Goal: Task Accomplishment & Management: Use online tool/utility

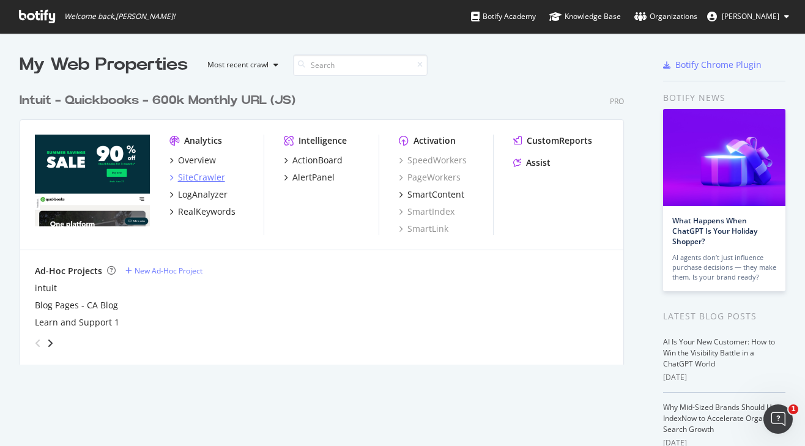
click at [206, 172] on div "SiteCrawler" at bounding box center [201, 177] width 47 height 12
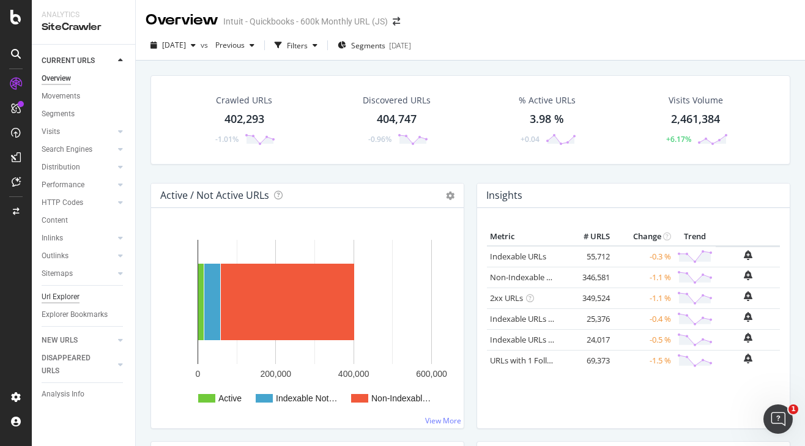
click at [55, 295] on div "Url Explorer" at bounding box center [61, 297] width 38 height 13
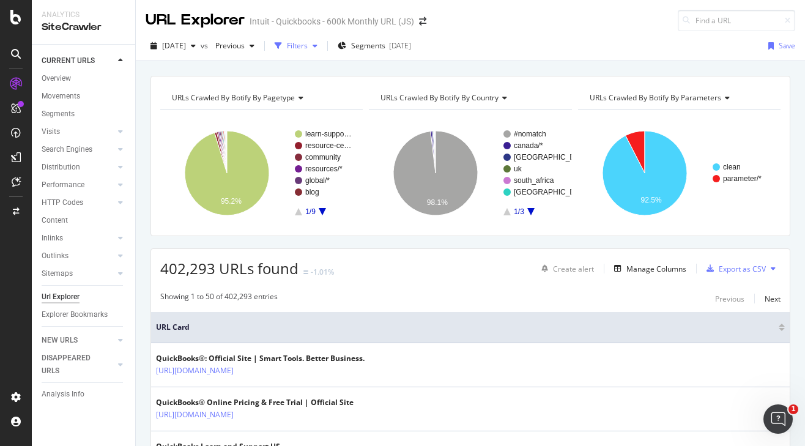
click at [308, 48] on div "Filters" at bounding box center [297, 45] width 21 height 10
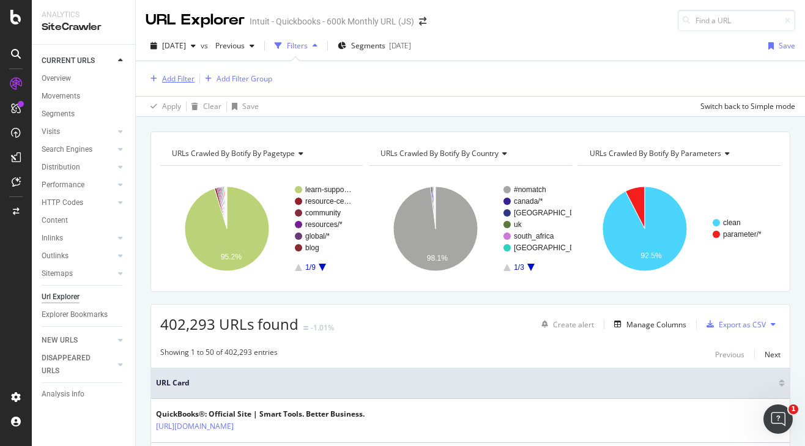
click at [165, 73] on div "Add Filter" at bounding box center [170, 78] width 49 height 13
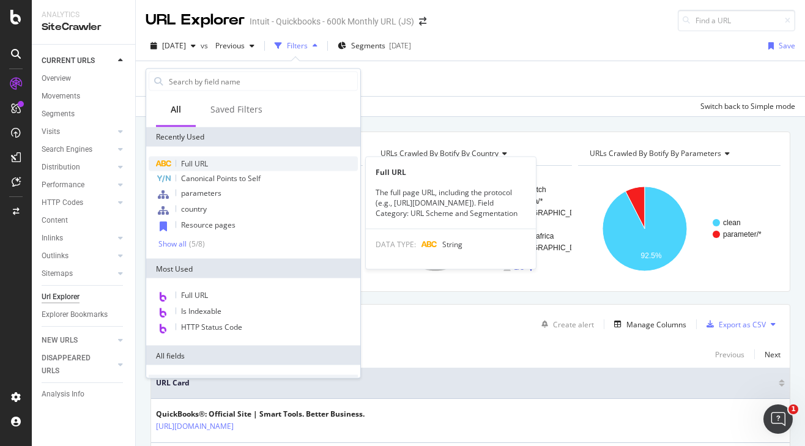
click at [191, 165] on span "Full URL" at bounding box center [194, 164] width 27 height 10
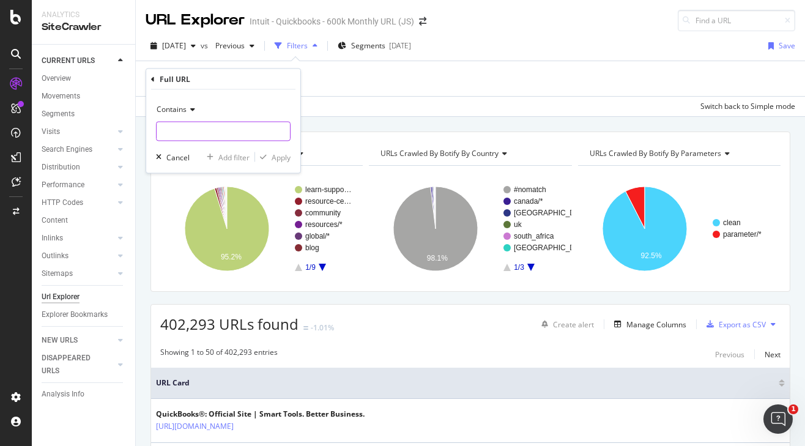
click at [207, 127] on input "text" at bounding box center [223, 132] width 133 height 20
paste input "[URL][DOMAIN_NAME]"
type input "[URL][DOMAIN_NAME]"
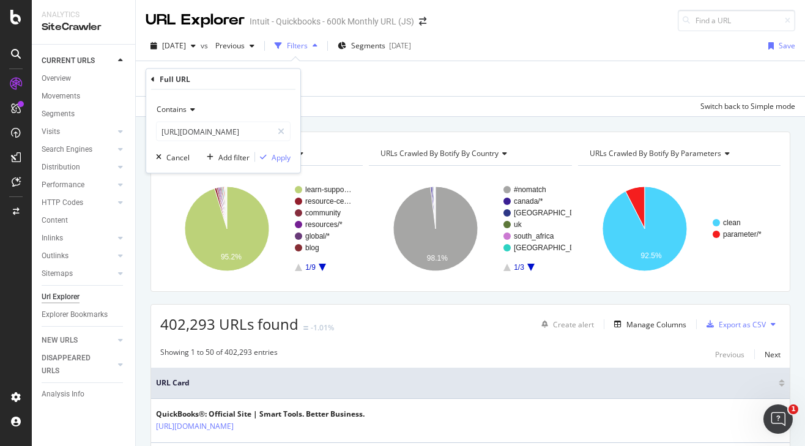
click at [183, 102] on div "Contains" at bounding box center [223, 110] width 135 height 20
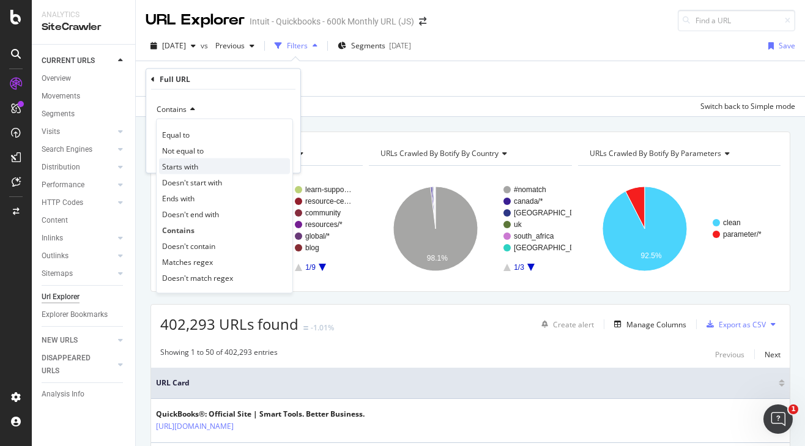
click at [182, 163] on span "Starts with" at bounding box center [180, 166] width 36 height 10
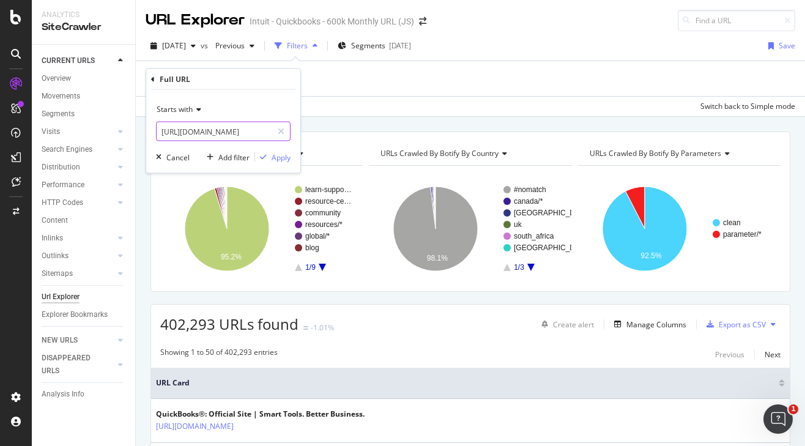
click at [222, 133] on input "[URL][DOMAIN_NAME]" at bounding box center [215, 132] width 116 height 20
click at [236, 133] on input "[URL][DOMAIN_NAME]" at bounding box center [215, 132] width 116 height 20
drag, startPoint x: 242, startPoint y: 131, endPoint x: 267, endPoint y: 132, distance: 25.1
click at [267, 132] on input "[URL][DOMAIN_NAME]" at bounding box center [215, 132] width 116 height 20
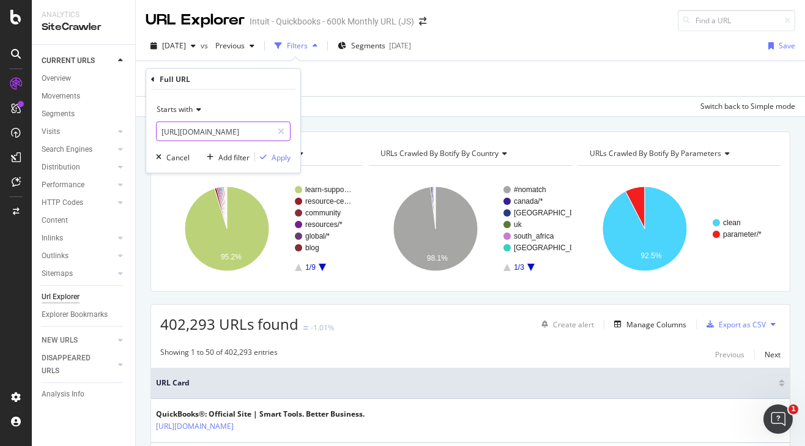
click at [264, 131] on input "[URL][DOMAIN_NAME]" at bounding box center [215, 132] width 116 height 20
click at [285, 154] on div "Apply" at bounding box center [281, 157] width 19 height 10
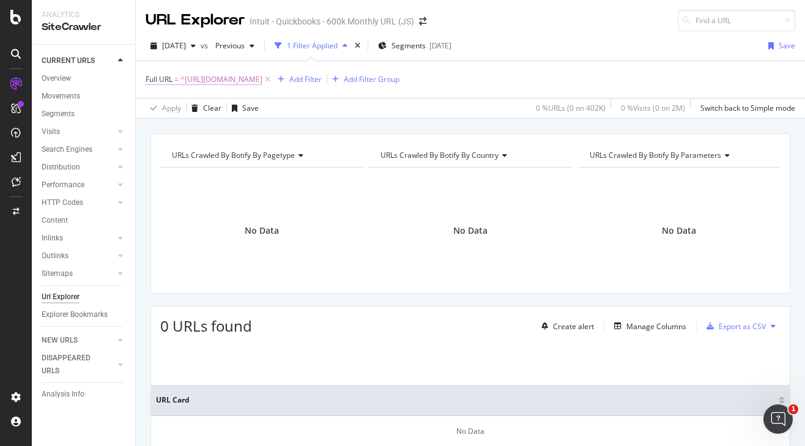
click at [246, 79] on span "^[URL][DOMAIN_NAME]" at bounding box center [222, 79] width 82 height 17
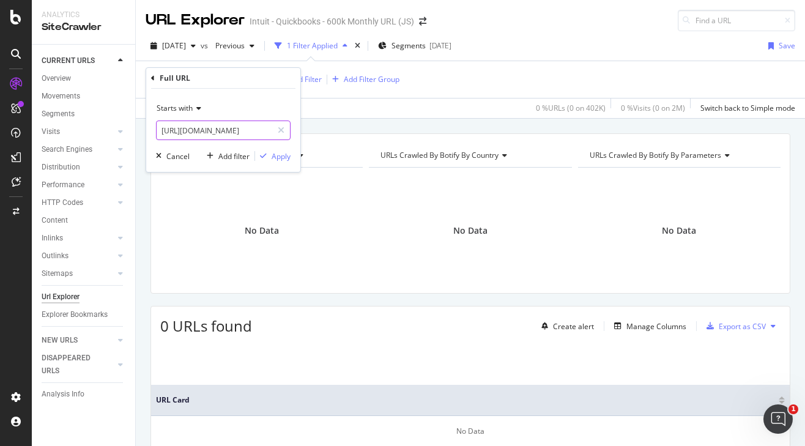
click at [233, 133] on input "[URL][DOMAIN_NAME]" at bounding box center [215, 131] width 116 height 20
click at [192, 107] on span "Starts with" at bounding box center [175, 108] width 36 height 10
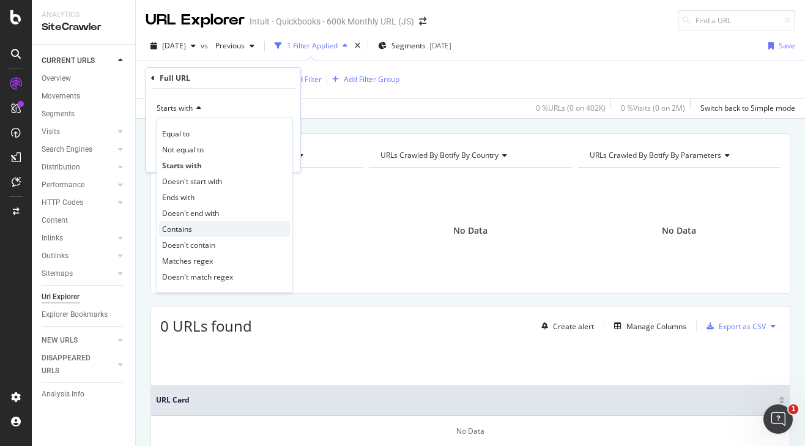
click at [178, 227] on span "Contains" at bounding box center [177, 229] width 30 height 10
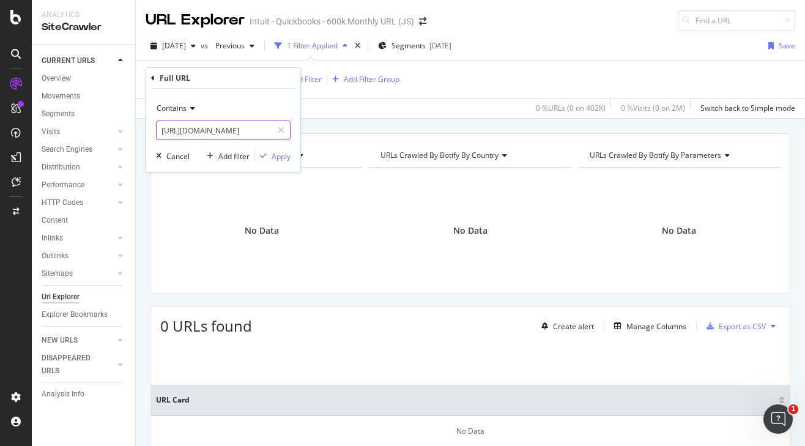
click at [185, 130] on input "[URL][DOMAIN_NAME]" at bounding box center [215, 131] width 116 height 20
click at [171, 130] on input "[URL][DOMAIN_NAME]" at bounding box center [215, 131] width 116 height 20
click at [166, 131] on input "[URL][DOMAIN_NAME]" at bounding box center [215, 131] width 116 height 20
type input "[URL][DOMAIN_NAME]"
click at [268, 154] on div "button" at bounding box center [263, 155] width 17 height 7
